Goal: Information Seeking & Learning: Learn about a topic

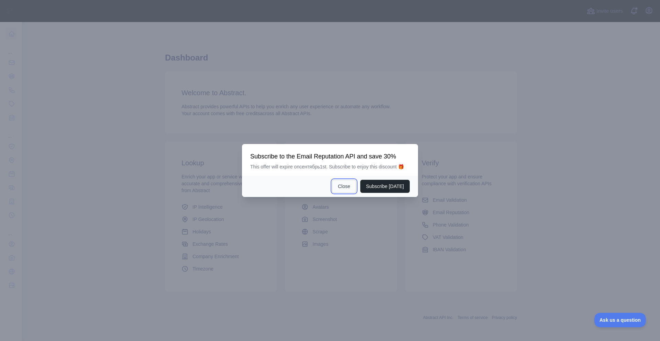
click at [344, 190] on button "Close" at bounding box center [344, 186] width 24 height 13
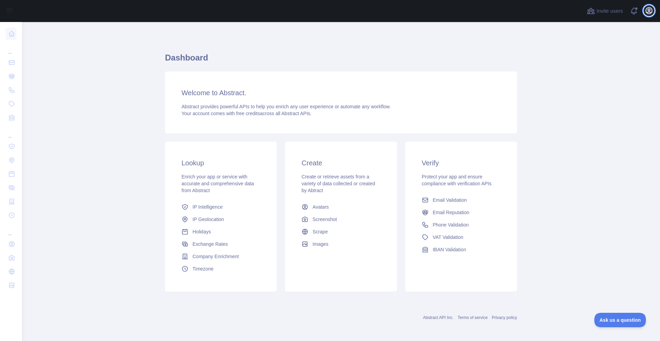
click at [646, 12] on icon "button" at bounding box center [649, 11] width 6 height 6
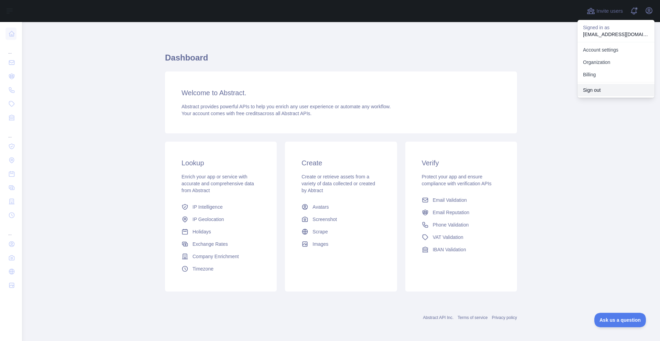
click at [602, 88] on button "Sign out" at bounding box center [616, 90] width 77 height 12
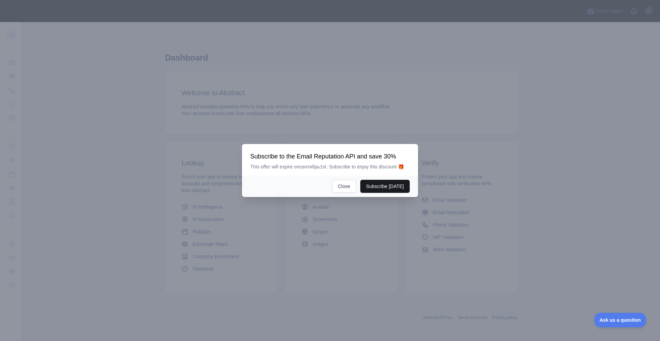
click at [378, 188] on button "Subscribe [DATE]" at bounding box center [385, 186] width 50 height 13
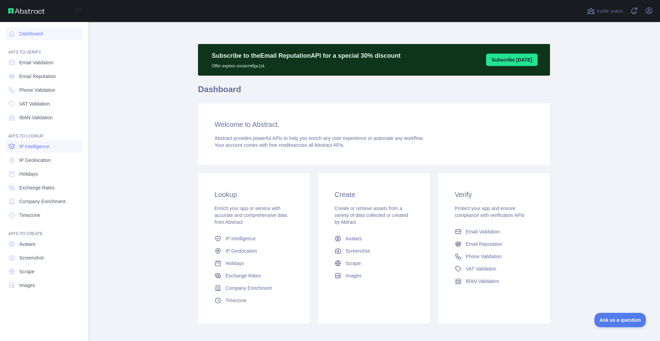
click at [36, 142] on link "IP Intelligence" at bounding box center [44, 146] width 77 height 12
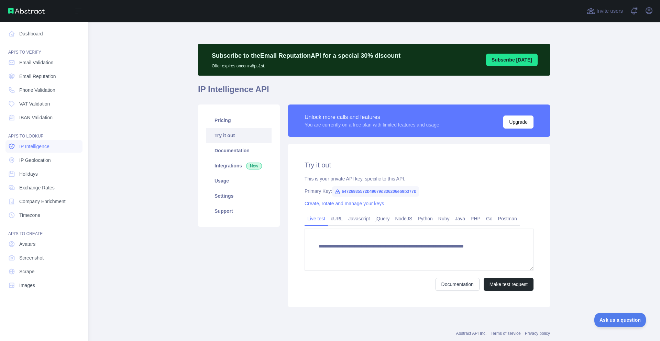
type textarea "**********"
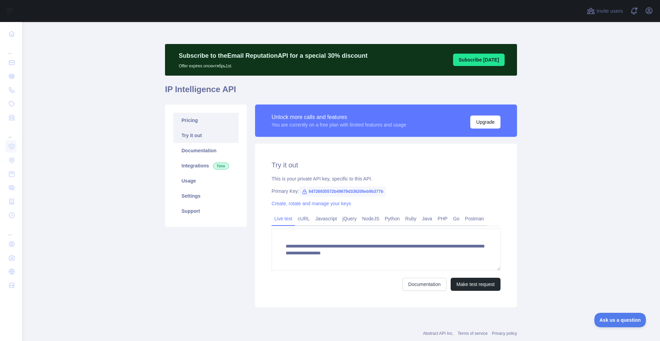
click at [208, 124] on link "Pricing" at bounding box center [205, 120] width 65 height 15
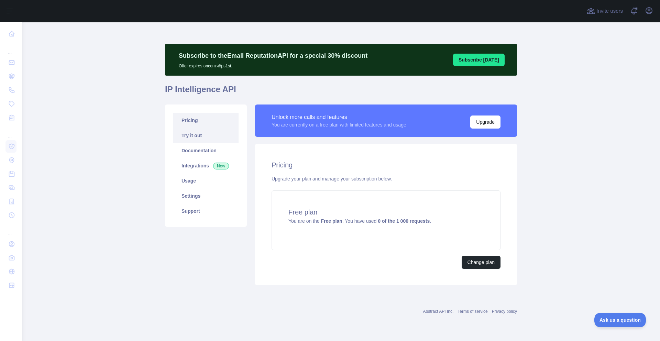
click at [205, 132] on link "Try it out" at bounding box center [205, 135] width 65 height 15
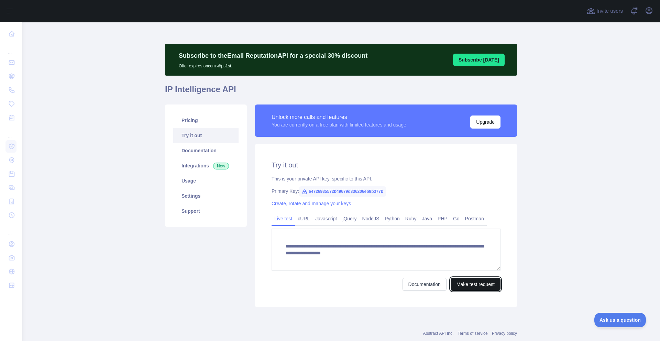
click at [472, 286] on button "Make test request" at bounding box center [476, 284] width 50 height 13
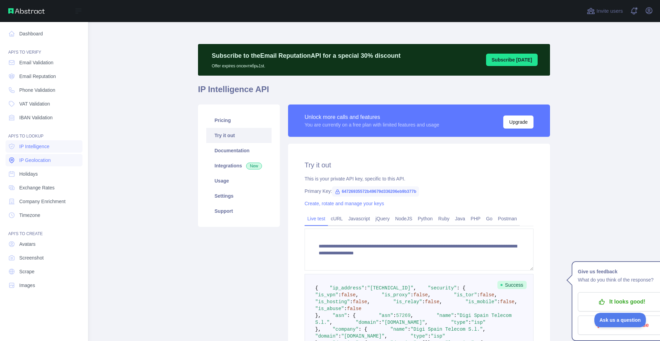
click at [23, 157] on span "IP Geolocation" at bounding box center [35, 160] width 32 height 7
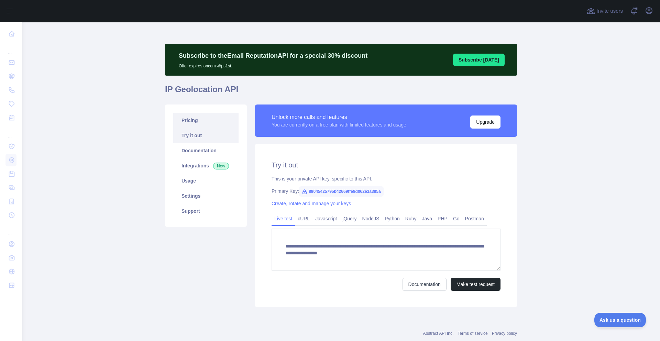
click at [228, 116] on link "Pricing" at bounding box center [205, 120] width 65 height 15
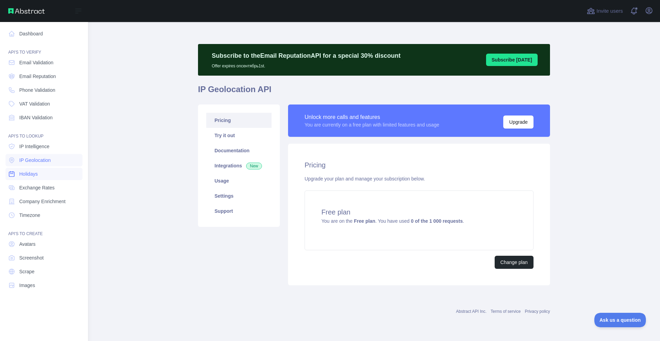
click at [20, 172] on span "Holidays" at bounding box center [28, 174] width 19 height 7
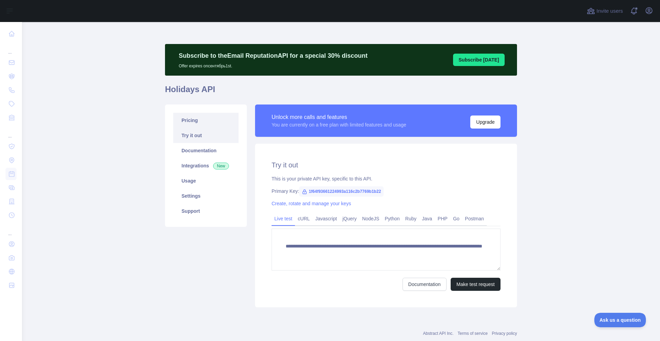
click at [189, 121] on link "Pricing" at bounding box center [205, 120] width 65 height 15
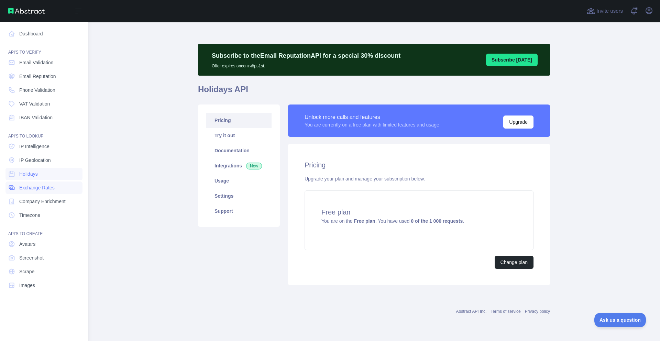
click at [25, 189] on span "Exchange Rates" at bounding box center [36, 187] width 35 height 7
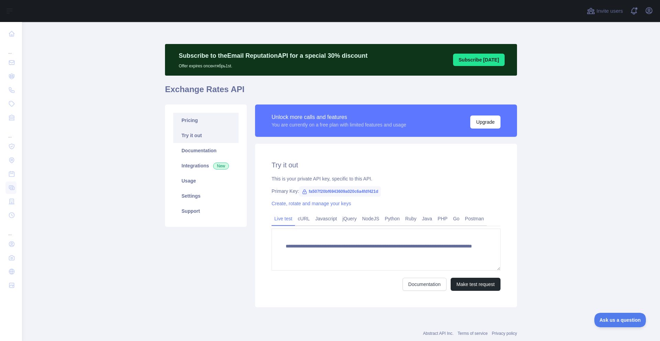
click at [208, 122] on link "Pricing" at bounding box center [205, 120] width 65 height 15
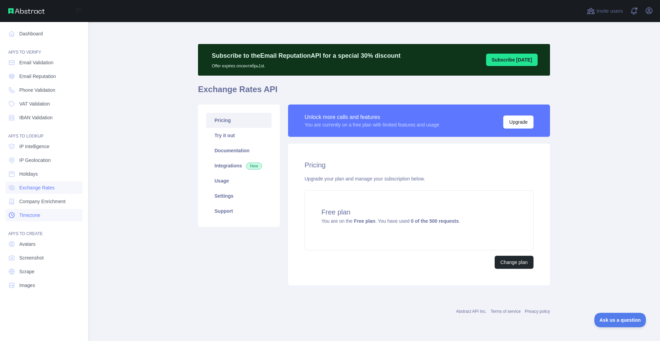
click at [36, 215] on span "Timezone" at bounding box center [29, 215] width 21 height 7
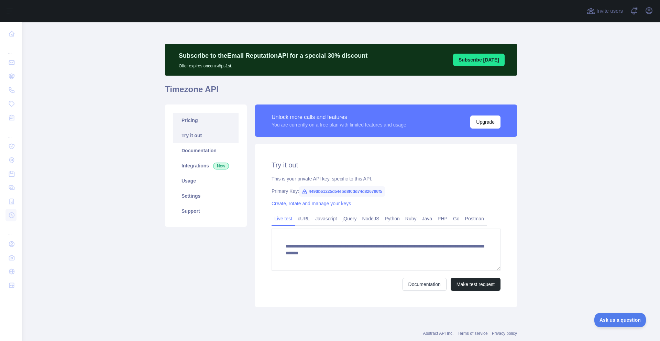
click at [218, 121] on link "Pricing" at bounding box center [205, 120] width 65 height 15
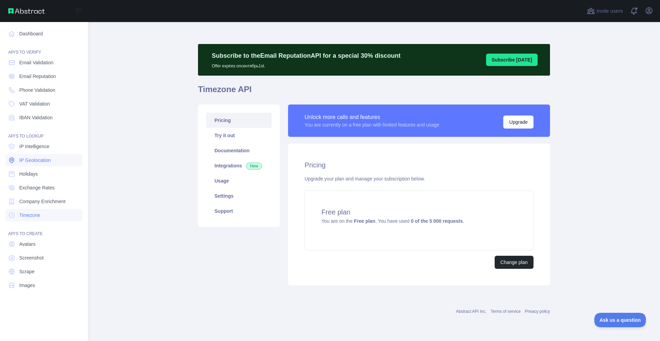
click at [32, 157] on span "IP Geolocation" at bounding box center [35, 160] width 32 height 7
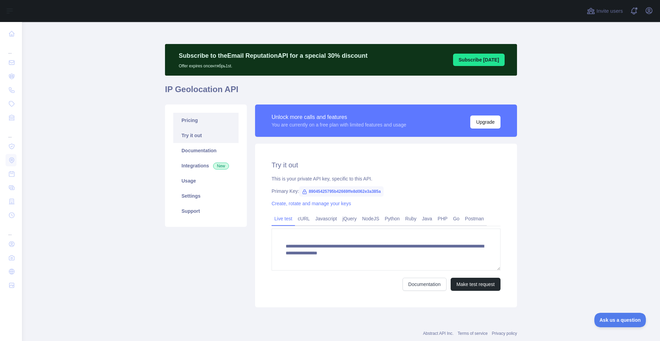
click at [188, 119] on link "Pricing" at bounding box center [205, 120] width 65 height 15
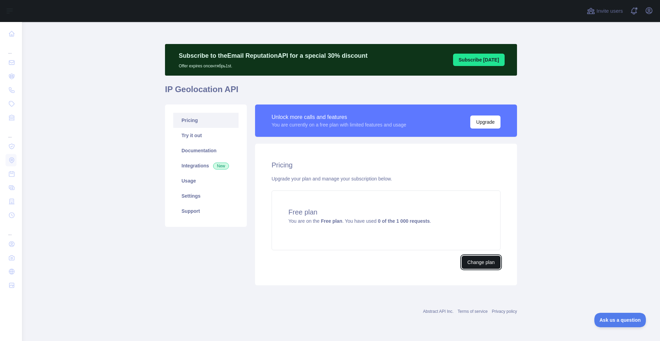
click at [483, 262] on button "Change plan" at bounding box center [481, 262] width 39 height 13
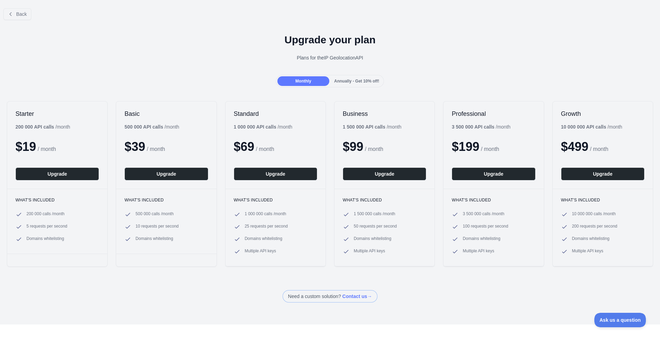
click at [352, 83] on span "Annually - Get 10% off!" at bounding box center [356, 81] width 45 height 5
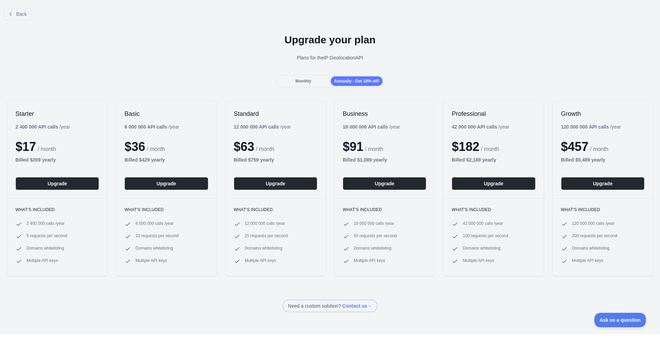
click at [314, 84] on div "Monthly" at bounding box center [303, 81] width 52 height 10
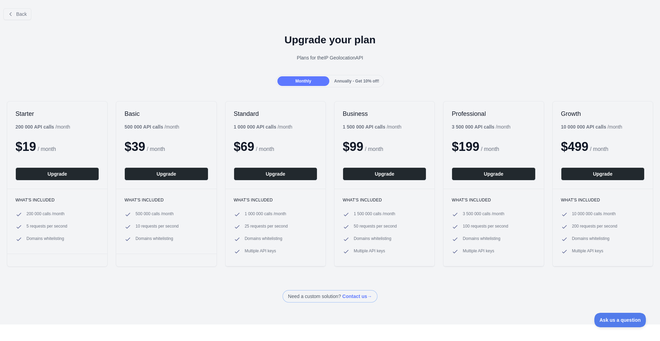
click at [340, 82] on span "Annually - Get 10% off!" at bounding box center [356, 81] width 45 height 5
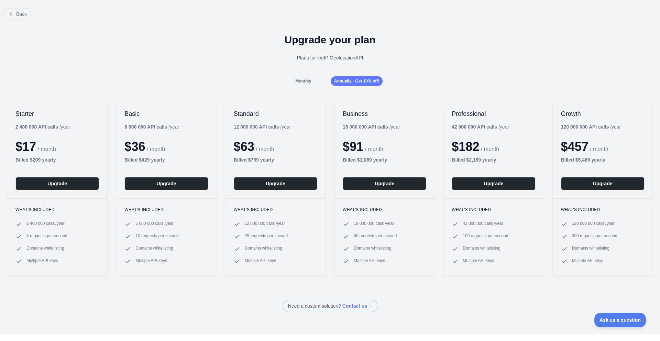
click at [314, 84] on div "Monthly" at bounding box center [303, 81] width 52 height 10
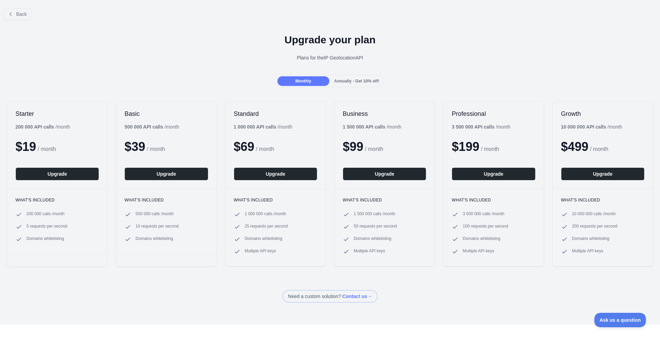
click at [343, 80] on span "Annually - Get 10% off!" at bounding box center [356, 81] width 45 height 5
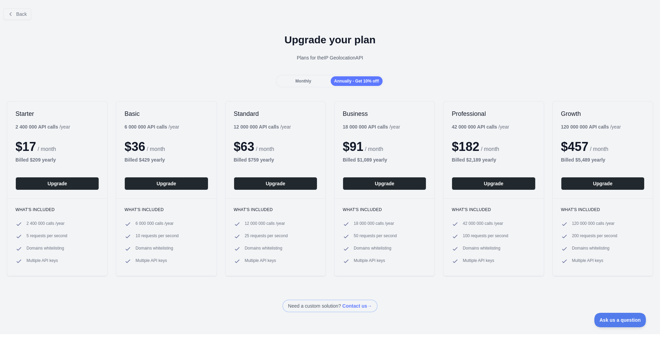
click at [300, 79] on span "Monthly" at bounding box center [303, 81] width 16 height 5
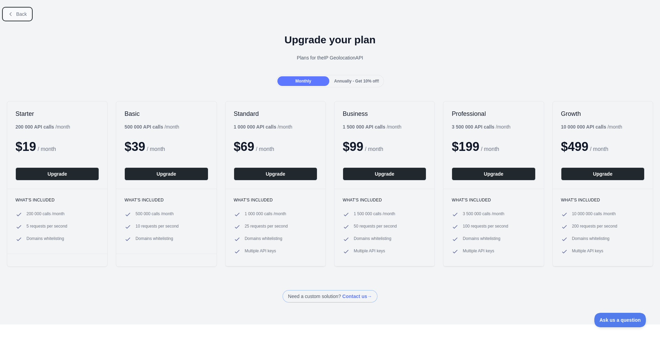
click at [11, 17] on button "Back" at bounding box center [17, 14] width 28 height 12
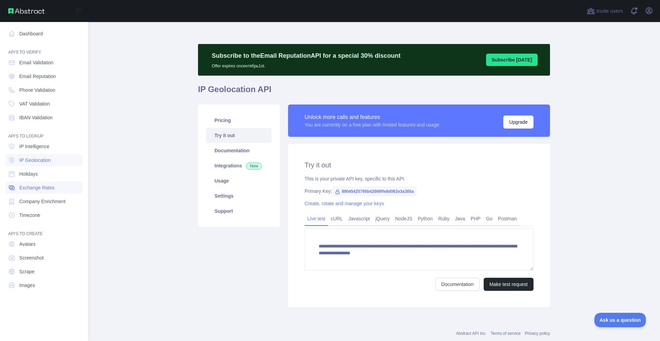
click at [38, 189] on span "Exchange Rates" at bounding box center [36, 187] width 35 height 7
click at [41, 187] on span "Exchange Rates" at bounding box center [36, 187] width 35 height 7
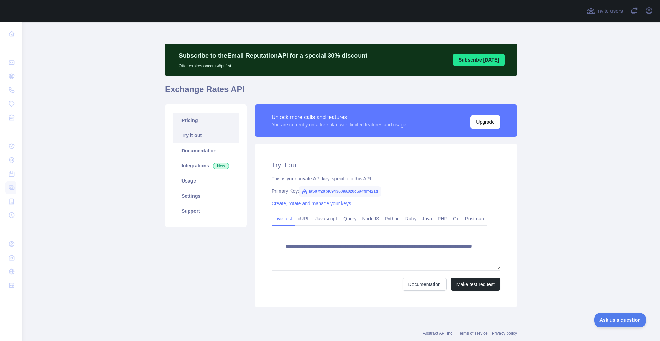
click at [205, 125] on link "Pricing" at bounding box center [205, 120] width 65 height 15
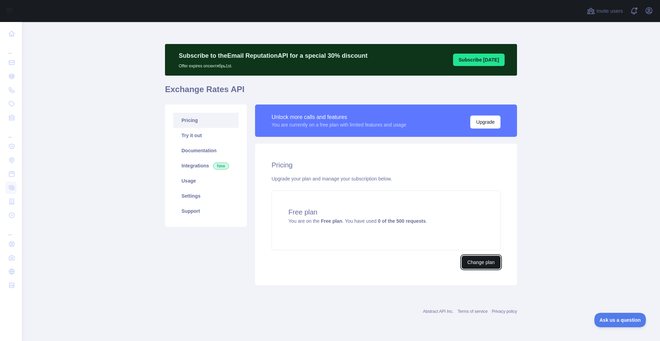
click at [473, 263] on button "Change plan" at bounding box center [481, 262] width 39 height 13
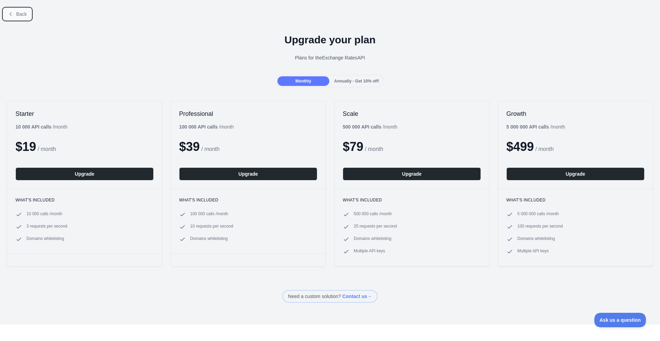
click at [7, 13] on button "Back" at bounding box center [17, 14] width 28 height 12
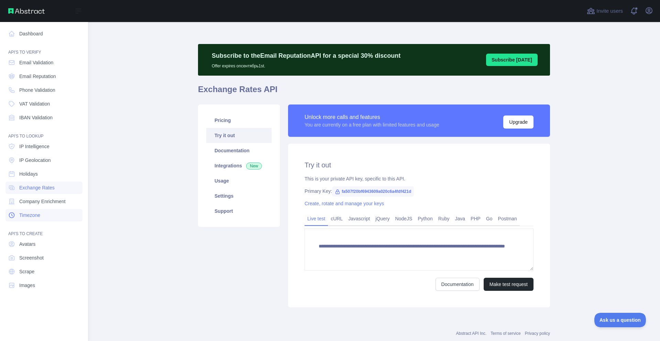
click at [26, 212] on span "Timezone" at bounding box center [29, 215] width 21 height 7
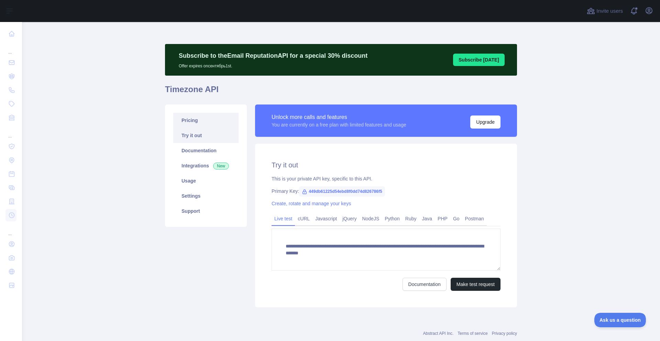
click at [190, 122] on link "Pricing" at bounding box center [205, 120] width 65 height 15
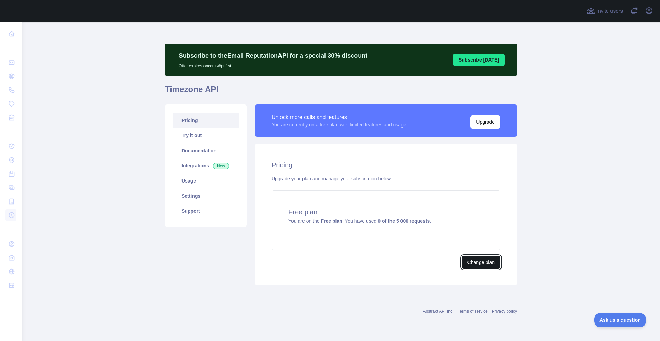
click at [470, 263] on button "Change plan" at bounding box center [481, 262] width 39 height 13
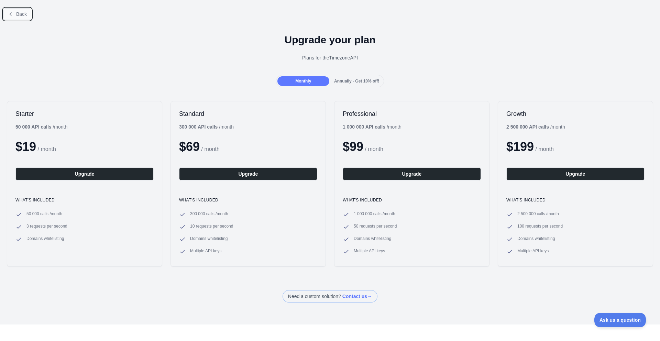
click at [15, 15] on button "Back" at bounding box center [17, 14] width 28 height 12
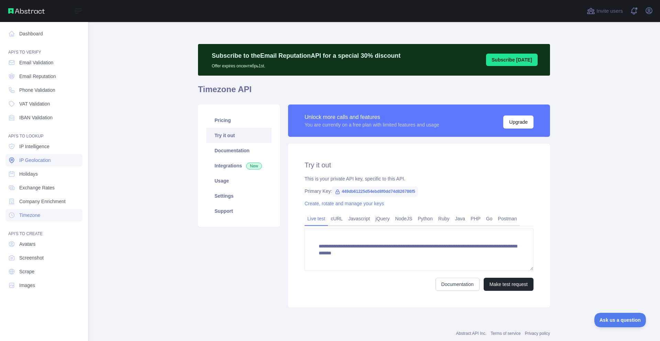
click at [36, 155] on link "IP Geolocation" at bounding box center [44, 160] width 77 height 12
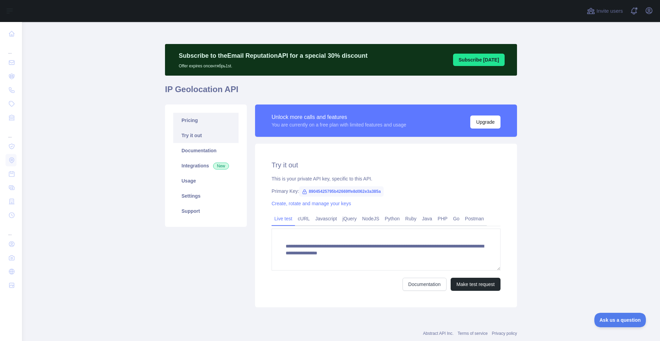
click at [183, 120] on link "Pricing" at bounding box center [205, 120] width 65 height 15
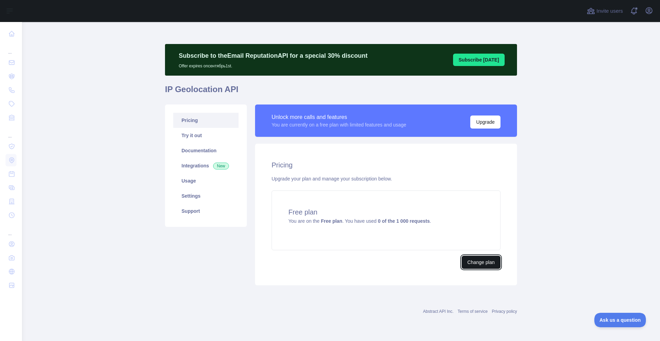
click at [476, 265] on button "Change plan" at bounding box center [481, 262] width 39 height 13
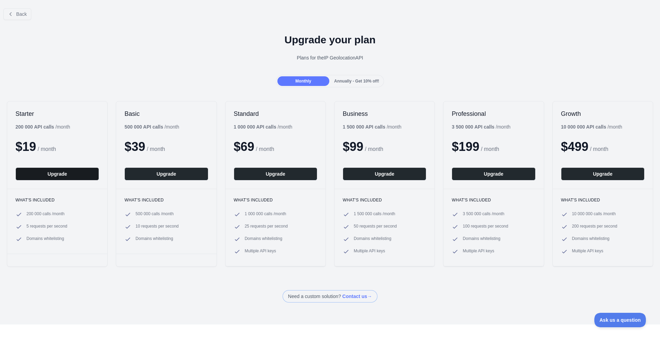
click at [41, 174] on button "Upgrade" at bounding box center [57, 173] width 84 height 13
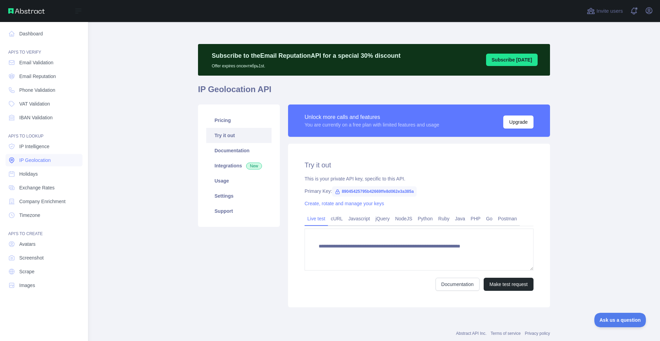
click at [20, 157] on span "IP Geolocation" at bounding box center [35, 160] width 32 height 7
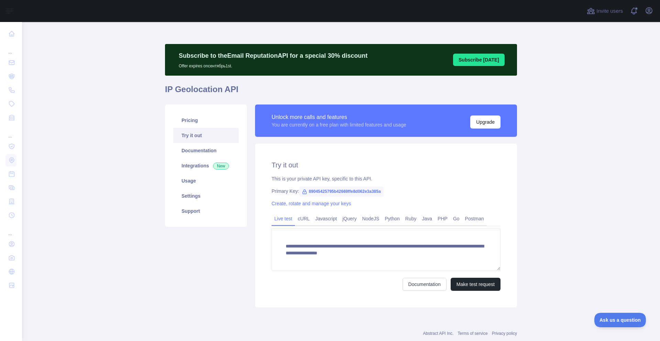
click at [329, 191] on span "89045425795b42669ffe8d062e3a385a" at bounding box center [341, 191] width 85 height 10
copy span "89045425795b42669ffe8d062e3a385a"
drag, startPoint x: 229, startPoint y: 91, endPoint x: 147, endPoint y: 88, distance: 82.6
click at [147, 88] on main "**********" at bounding box center [341, 181] width 638 height 319
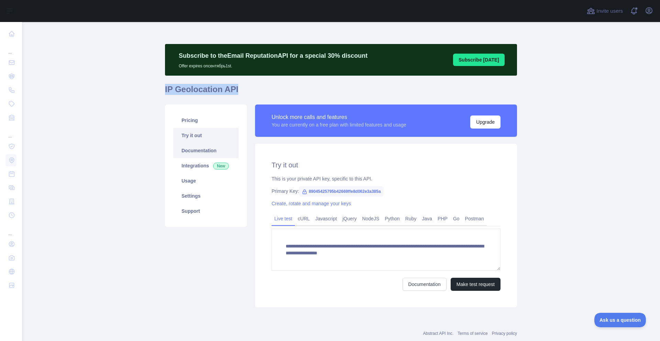
copy h1 "IP Geolocation API"
click at [345, 192] on span "89045425795b42669ffe8d062e3a385a" at bounding box center [341, 191] width 85 height 10
copy span "89045425795b42669ffe8d062e3a385a"
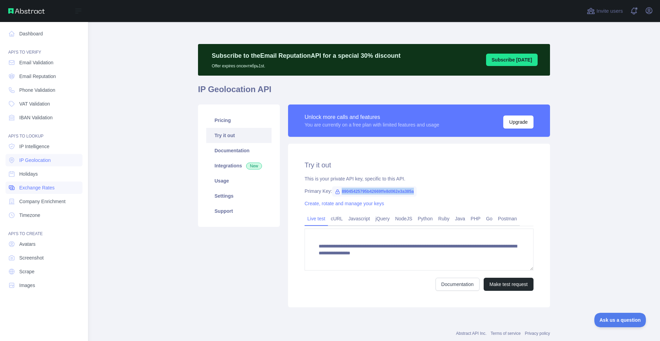
click at [21, 188] on span "Exchange Rates" at bounding box center [36, 187] width 35 height 7
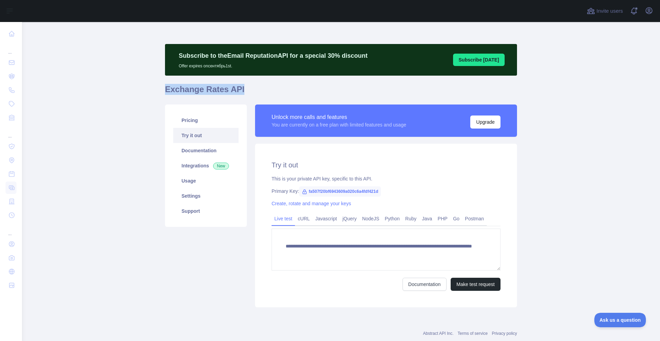
drag, startPoint x: 239, startPoint y: 90, endPoint x: 152, endPoint y: 94, distance: 86.7
click at [152, 94] on main "**********" at bounding box center [341, 181] width 638 height 319
copy h1 "Exchange Rates API"
click at [354, 193] on span "fa507f20bf6943609a020c6a4fdf421d" at bounding box center [340, 191] width 82 height 10
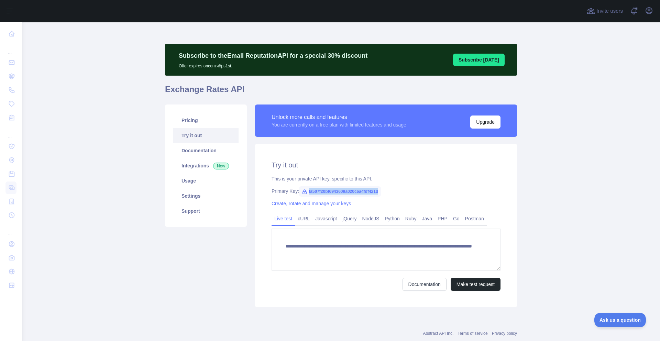
copy span "fa507f20bf6943609a020c6a4fdf421d"
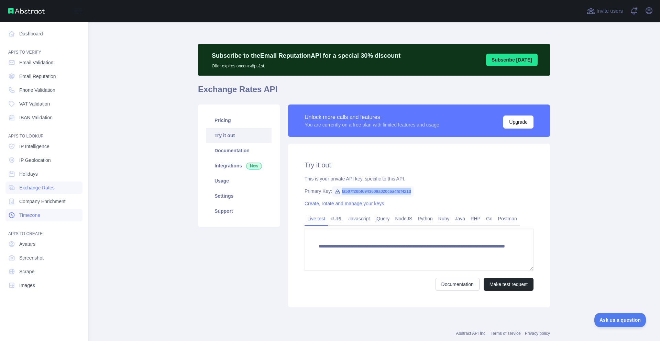
click at [26, 212] on span "Timezone" at bounding box center [29, 215] width 21 height 7
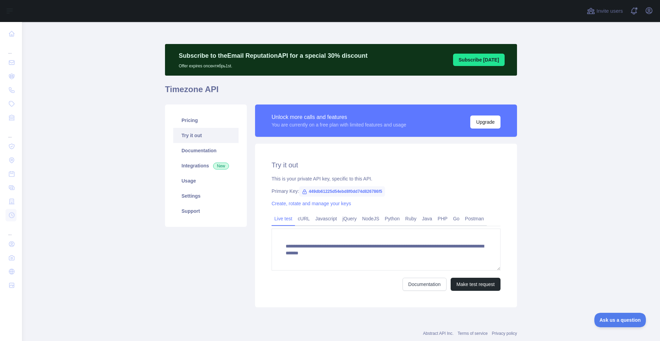
click at [319, 189] on span "449db61225d54ebd8f0dd74d826786f5" at bounding box center [342, 191] width 86 height 10
copy span "449db61225d54ebd8f0dd74d826786f5"
drag, startPoint x: 218, startPoint y: 94, endPoint x: 192, endPoint y: 92, distance: 26.2
click at [192, 92] on h1 "Timezone API" at bounding box center [341, 92] width 352 height 17
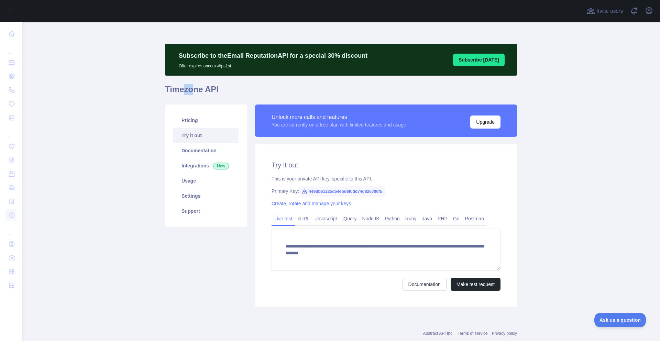
click at [183, 93] on h1 "Timezone API" at bounding box center [341, 92] width 352 height 17
drag, startPoint x: 181, startPoint y: 91, endPoint x: 234, endPoint y: 91, distance: 53.6
click at [234, 91] on main "**********" at bounding box center [341, 181] width 638 height 319
copy h1 "Timezone API"
click at [361, 192] on span "449db61225d54ebd8f0dd74d826786f5" at bounding box center [342, 191] width 86 height 10
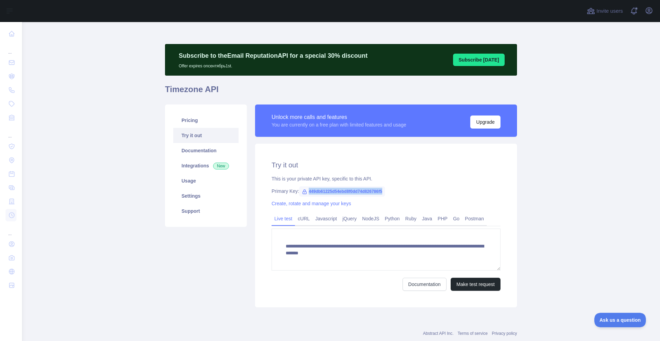
click at [361, 192] on span "449db61225d54ebd8f0dd74d826786f5" at bounding box center [342, 191] width 86 height 10
copy span "449db61225d54ebd8f0dd74d826786f5"
